Goal: Task Accomplishment & Management: Use online tool/utility

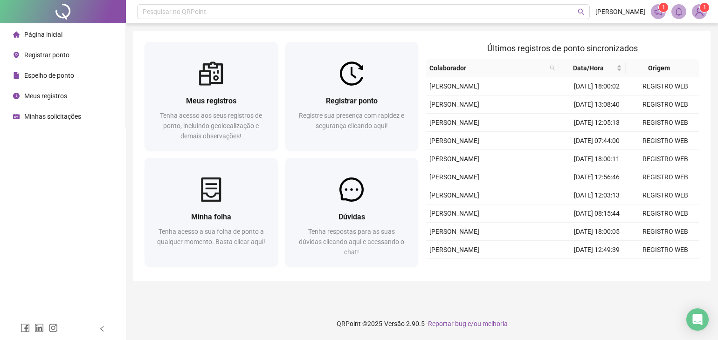
click at [73, 76] on span "Espelho de ponto" at bounding box center [49, 75] width 50 height 7
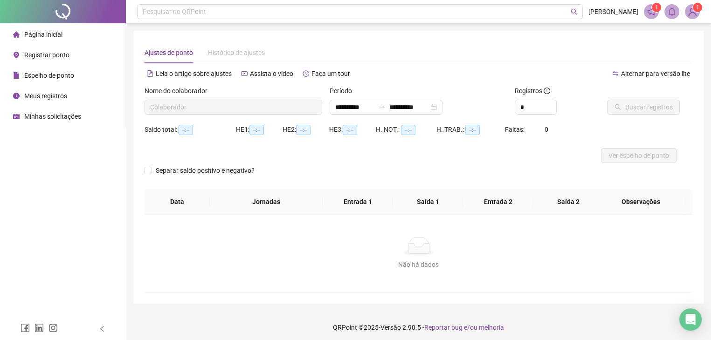
type input "**********"
click at [65, 56] on span "Registrar ponto" at bounding box center [46, 54] width 45 height 7
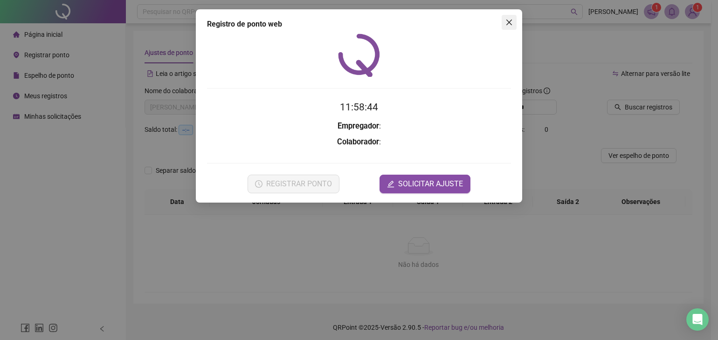
click at [506, 21] on icon "close" at bounding box center [509, 22] width 7 height 7
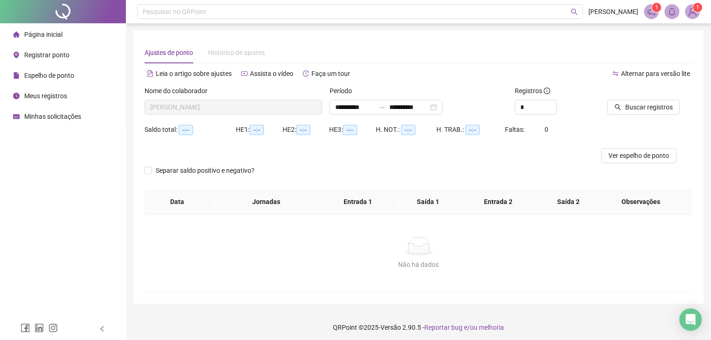
click at [66, 95] on span "Meus registros" at bounding box center [45, 95] width 43 height 7
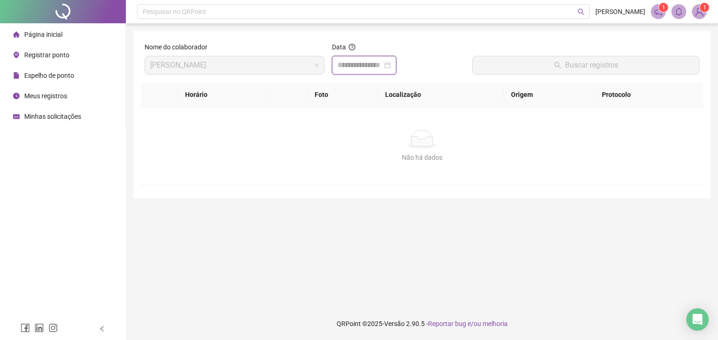
click at [365, 69] on input at bounding box center [360, 65] width 45 height 11
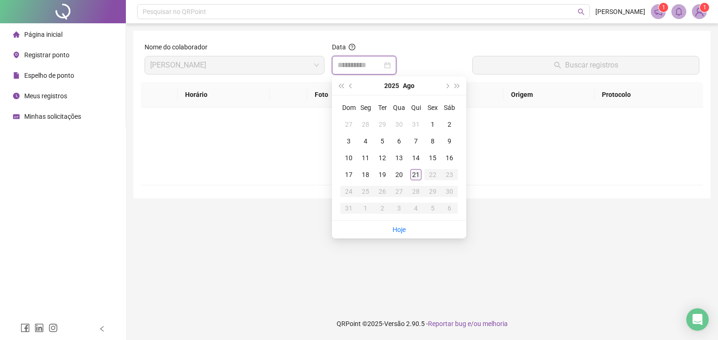
type input "**********"
click at [414, 174] on div "21" at bounding box center [415, 174] width 11 height 11
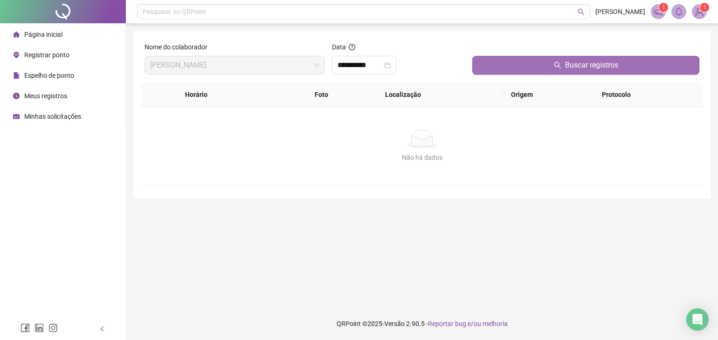
click at [562, 59] on button "Buscar registros" at bounding box center [585, 65] width 227 height 19
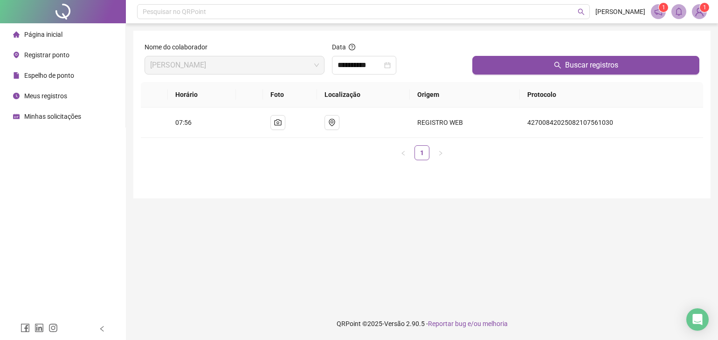
click at [56, 36] on span "Página inicial" at bounding box center [43, 34] width 38 height 7
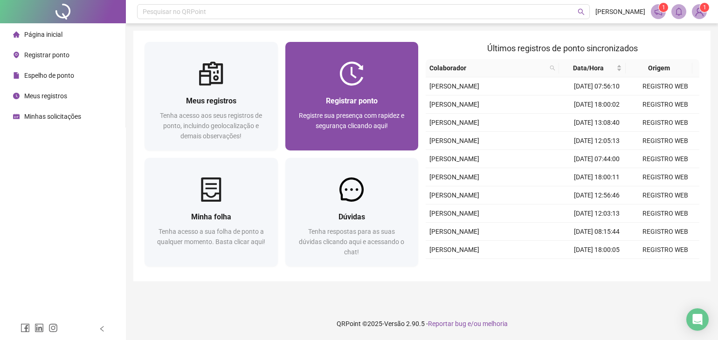
click at [357, 74] on img at bounding box center [352, 74] width 24 height 24
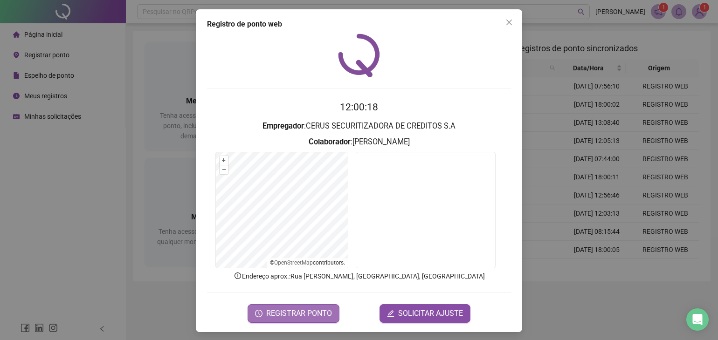
drag, startPoint x: 319, startPoint y: 312, endPoint x: 325, endPoint y: 306, distance: 8.3
click at [320, 310] on span "REGISTRAR PONTO" at bounding box center [299, 313] width 66 height 11
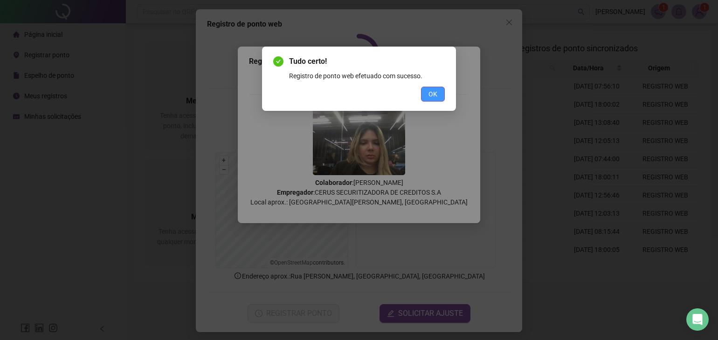
drag, startPoint x: 427, startPoint y: 97, endPoint x: 424, endPoint y: 92, distance: 5.8
click at [426, 96] on button "OK" at bounding box center [433, 94] width 24 height 15
